Goal: Information Seeking & Learning: Learn about a topic

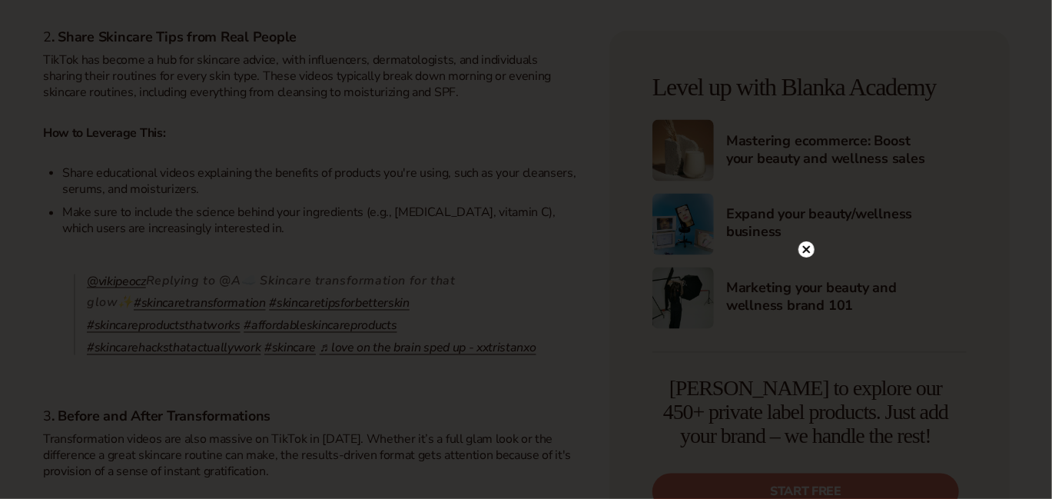
scroll to position [1383, 0]
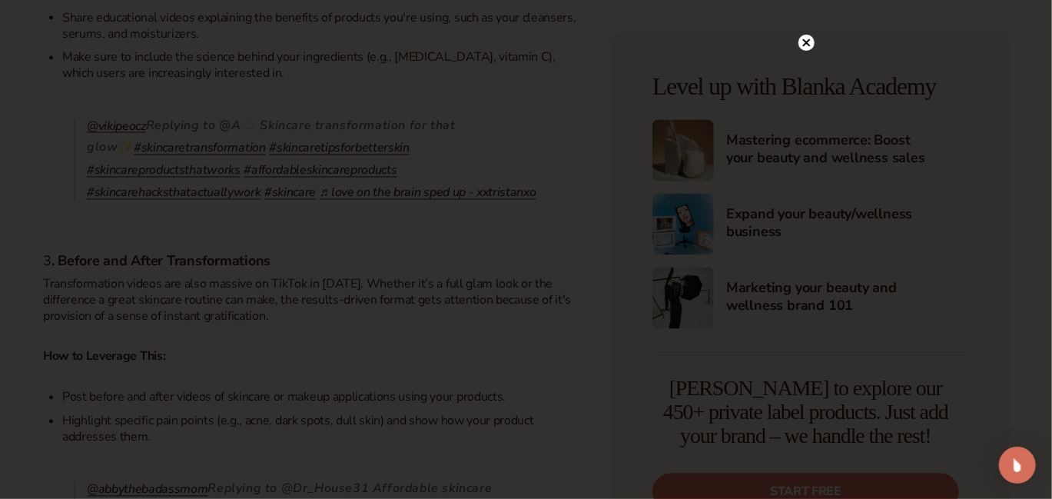
click at [807, 40] on circle at bounding box center [807, 43] width 16 height 16
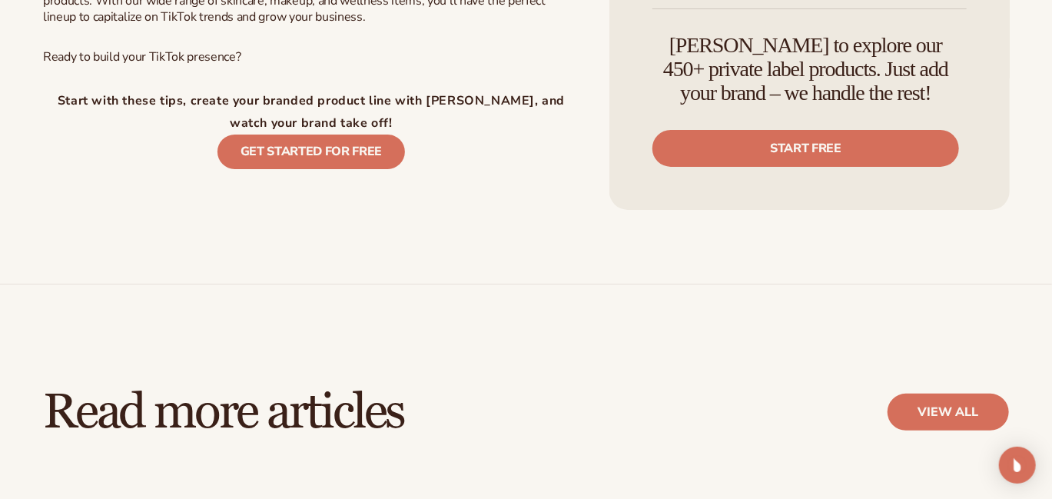
scroll to position [3114, 0]
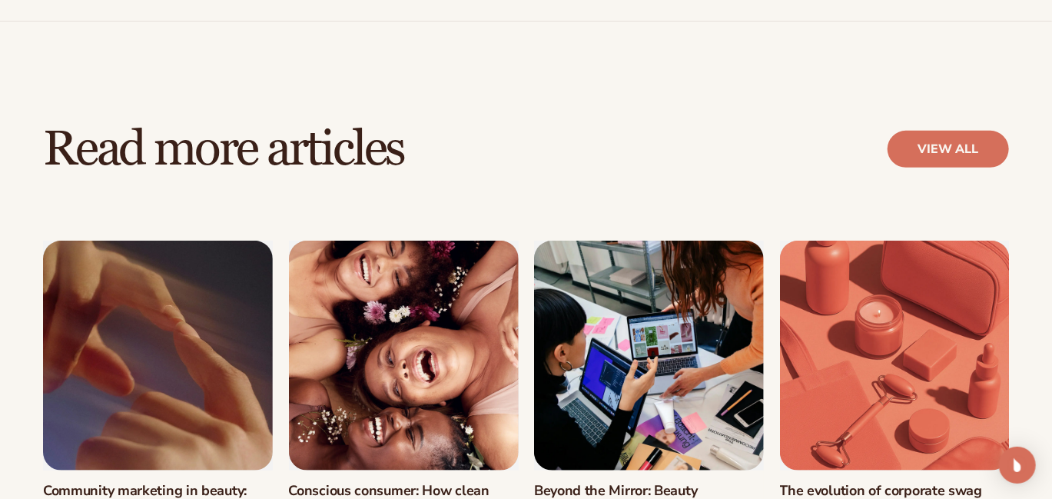
click at [714, 483] on link "Beyond the Mirror: Beauty ecommerce and the ris..." at bounding box center [649, 499] width 230 height 33
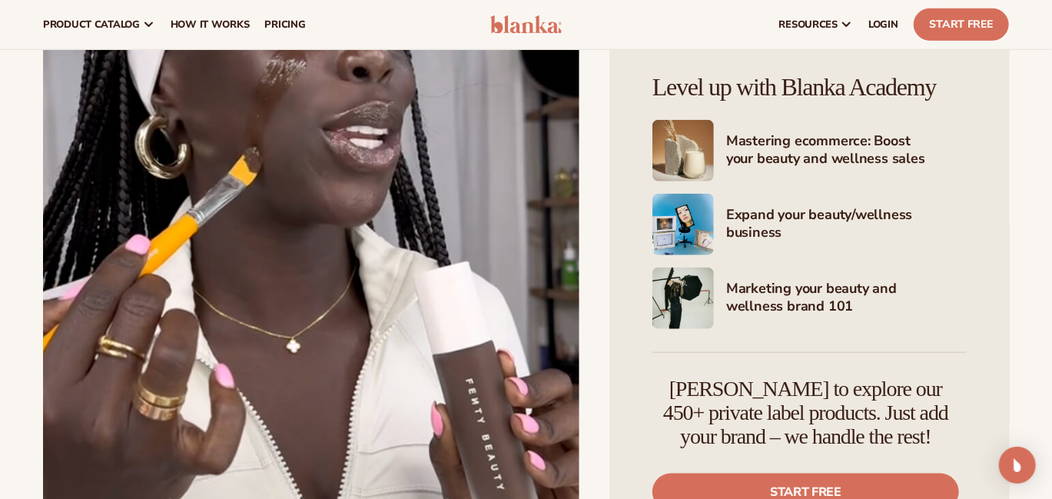
scroll to position [3454, 0]
